Goal: Task Accomplishment & Management: Manage account settings

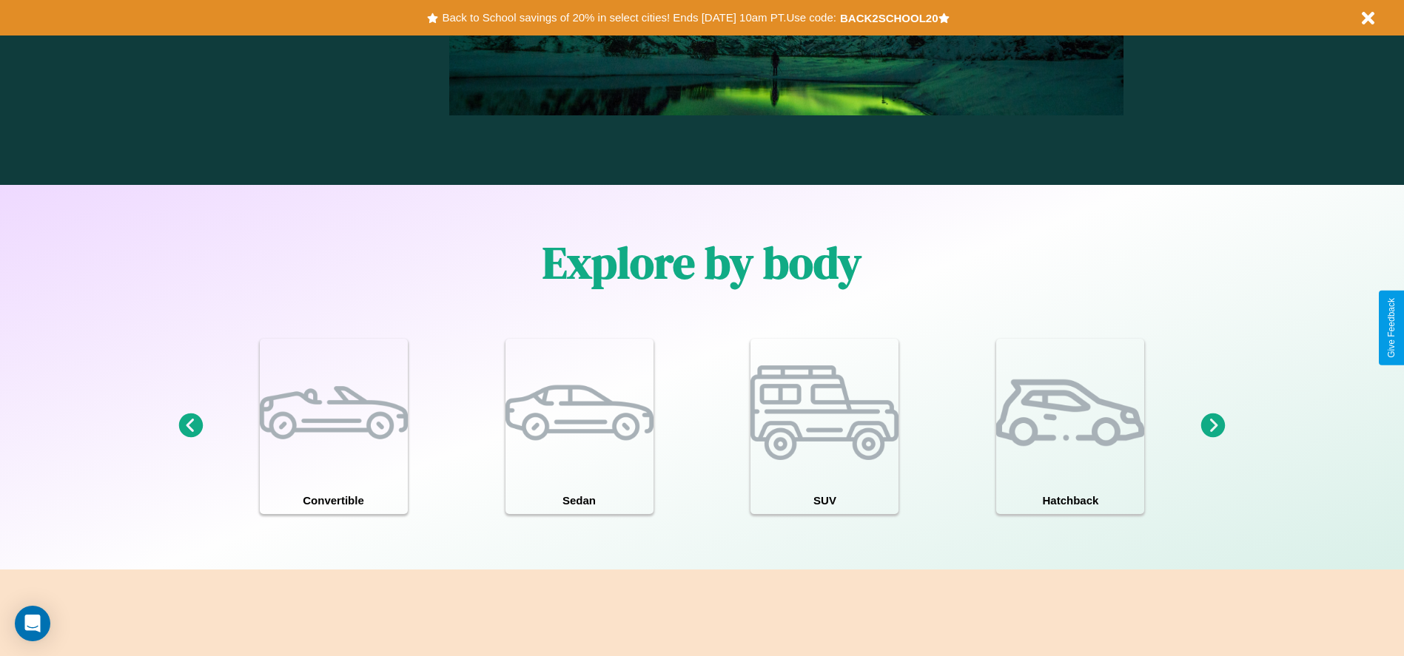
scroll to position [1291, 0]
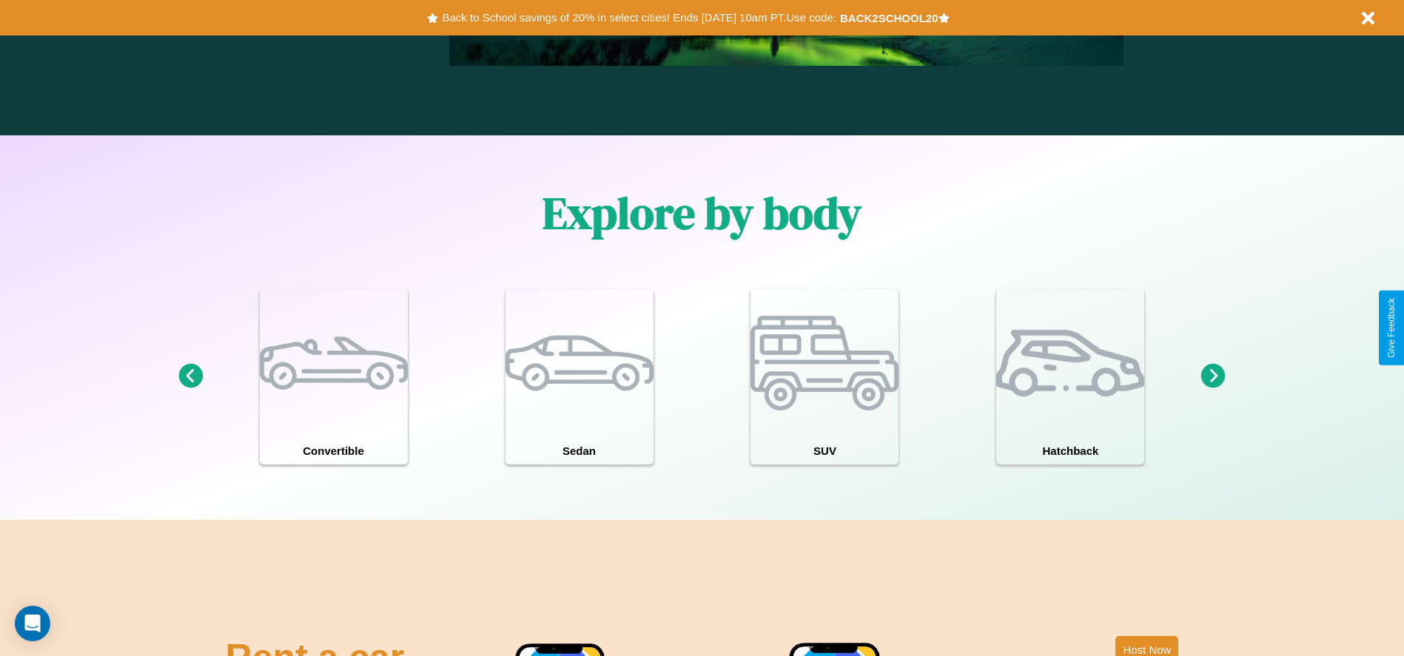
click at [1213, 377] on icon at bounding box center [1213, 376] width 24 height 24
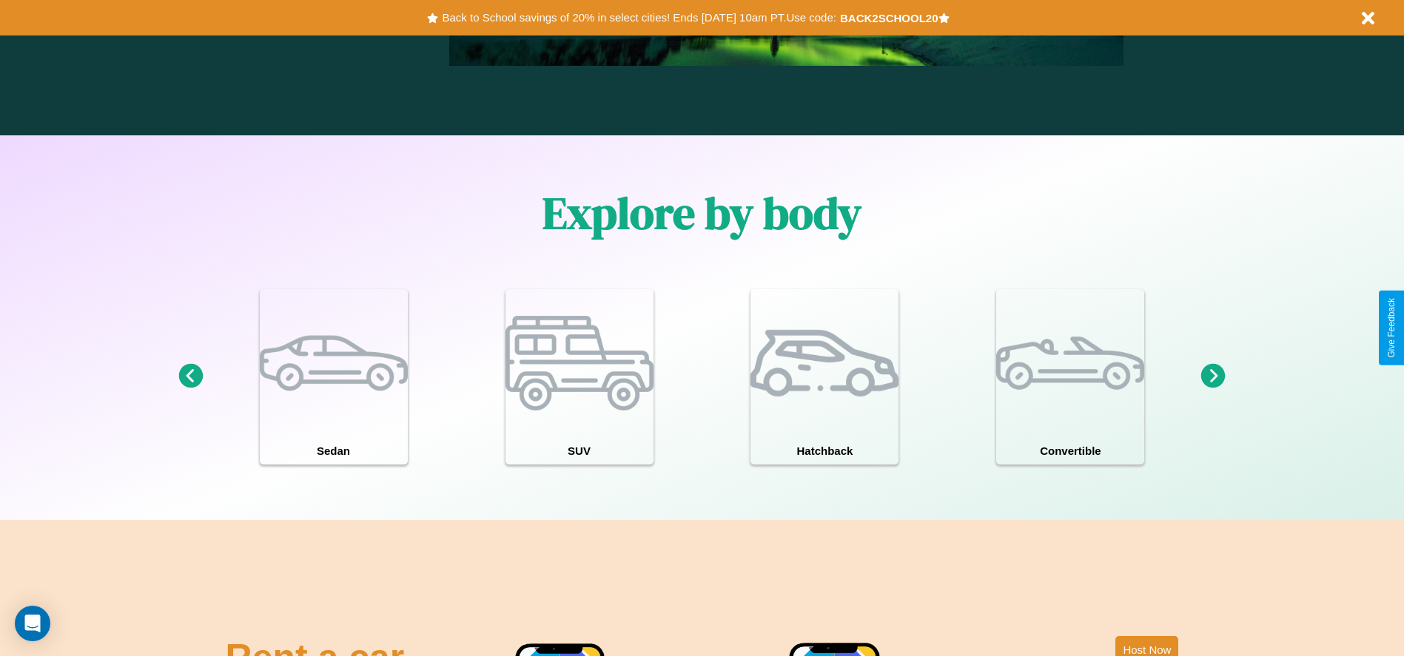
click at [1213, 377] on icon at bounding box center [1213, 376] width 24 height 24
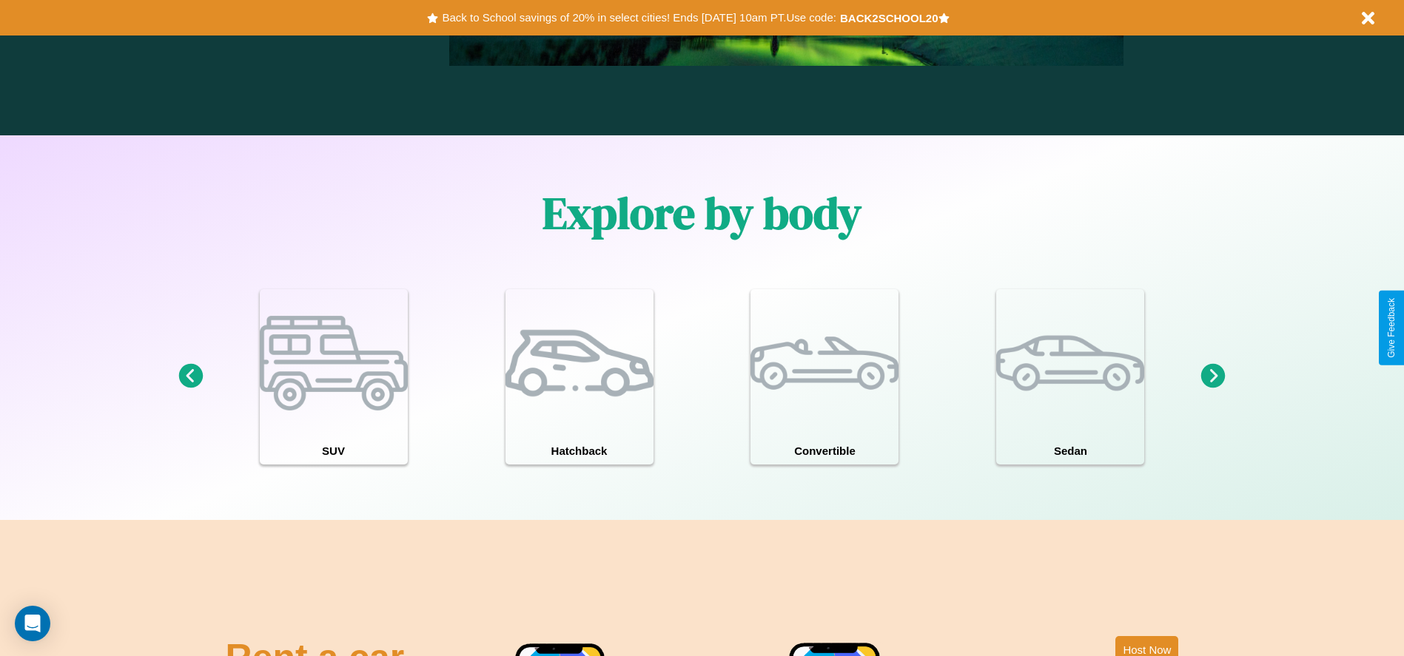
click at [1213, 377] on icon at bounding box center [1213, 376] width 24 height 24
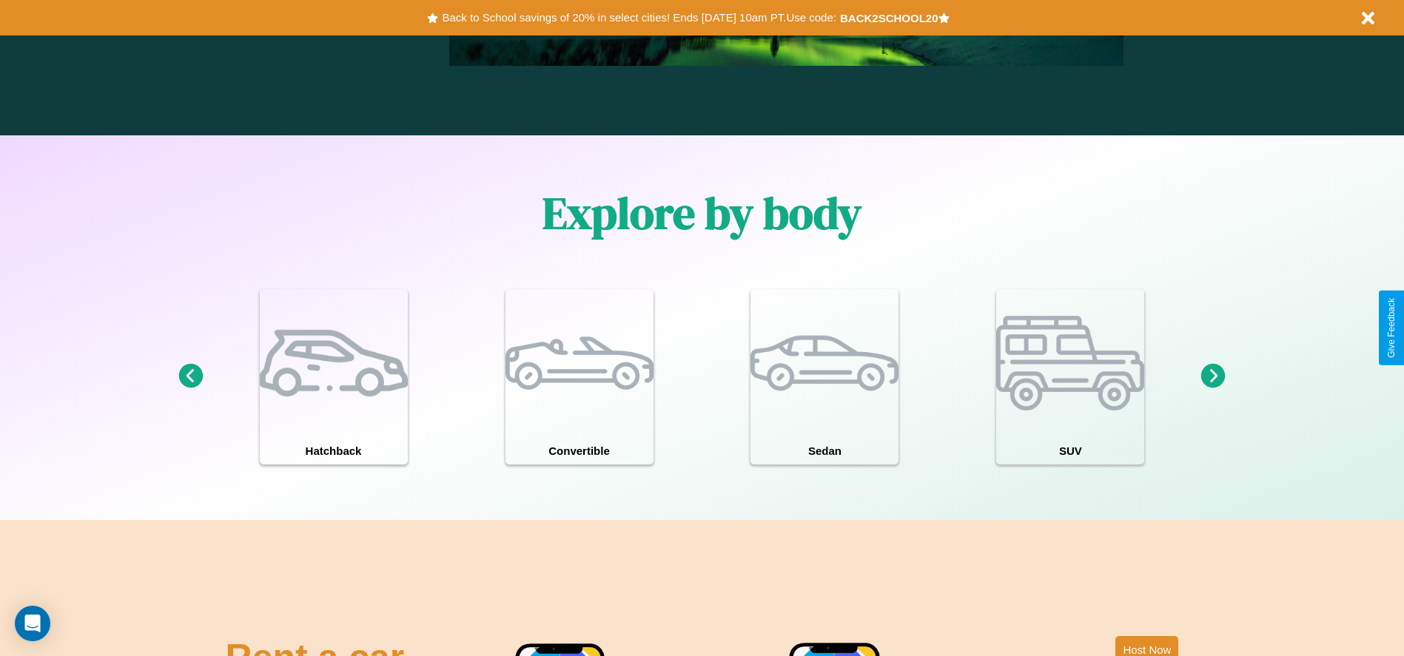
click at [1213, 377] on icon at bounding box center [1213, 376] width 24 height 24
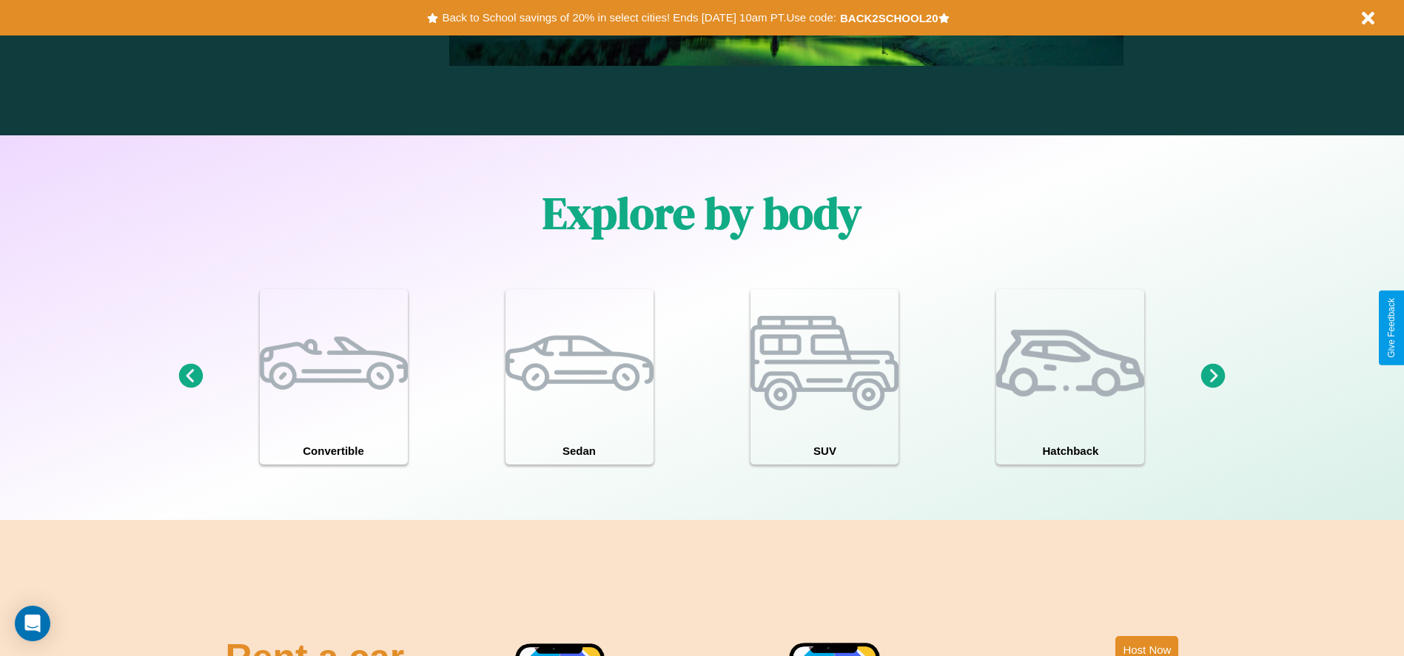
click at [1213, 377] on icon at bounding box center [1213, 376] width 24 height 24
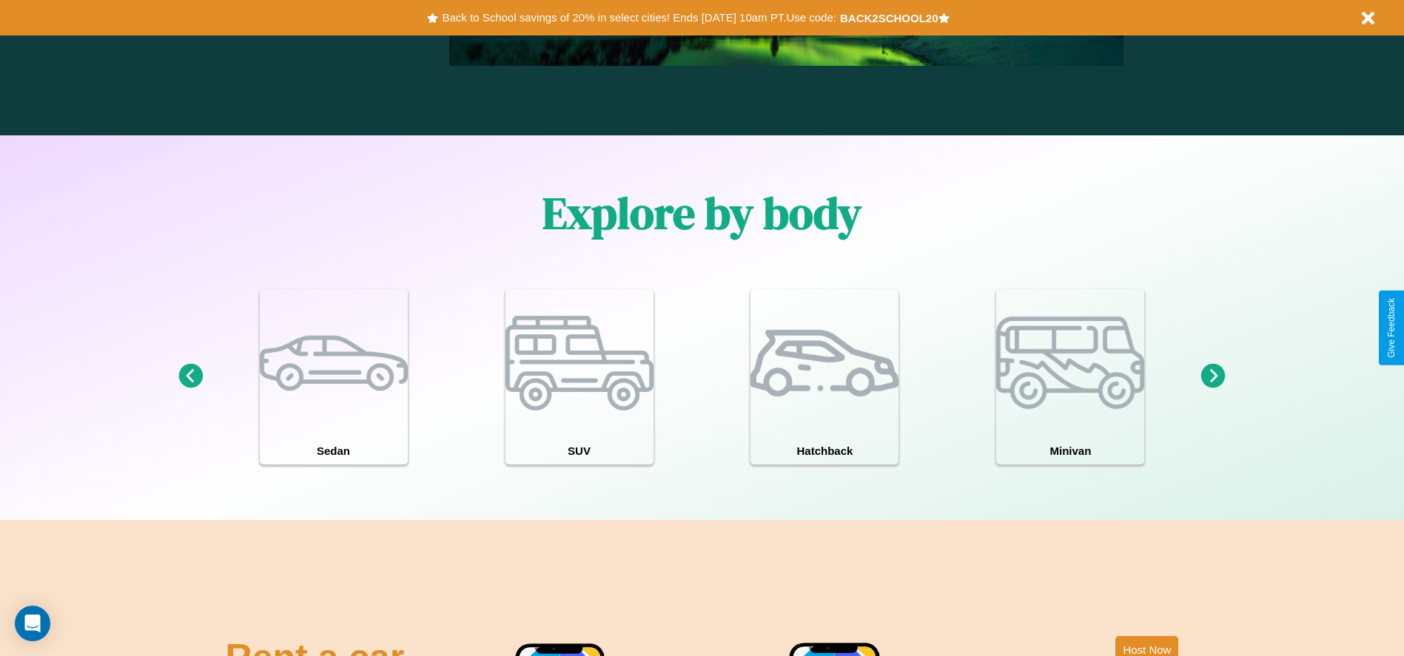
scroll to position [0, 0]
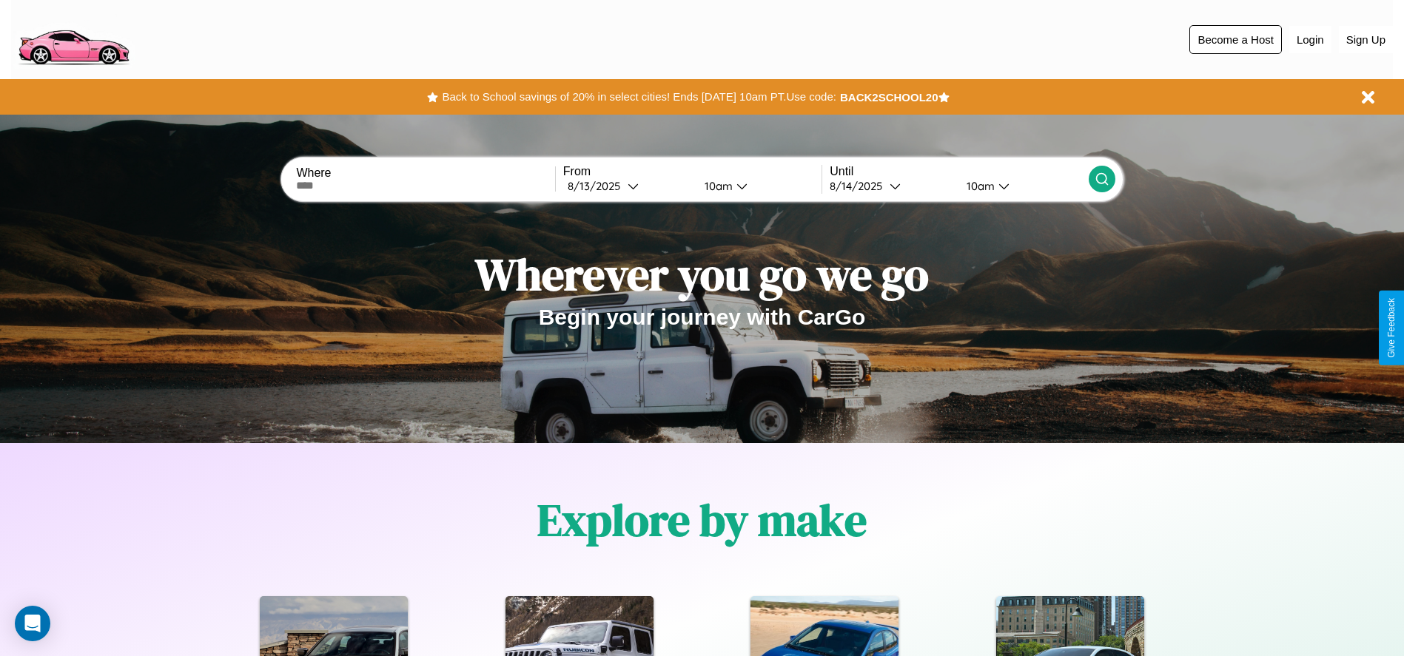
click at [1235, 39] on button "Become a Host" at bounding box center [1235, 39] width 93 height 29
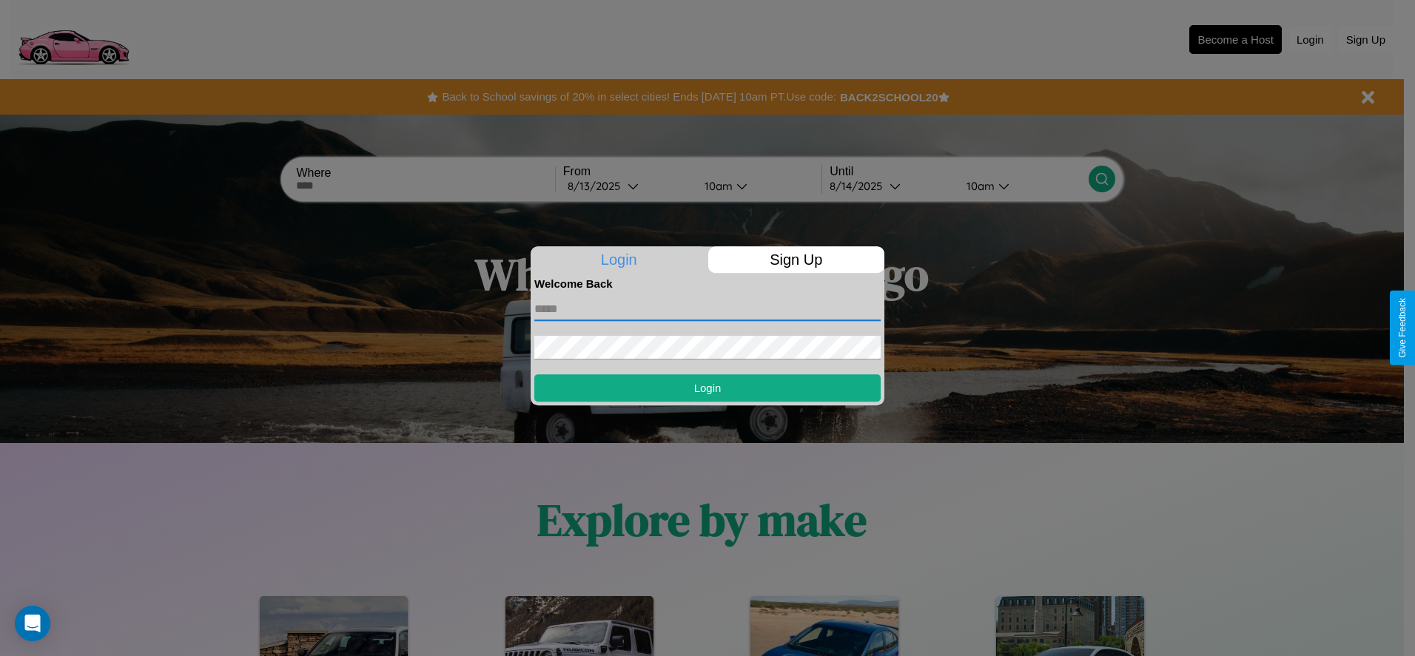
click at [708, 309] on input "text" at bounding box center [707, 310] width 346 height 24
type input "**********"
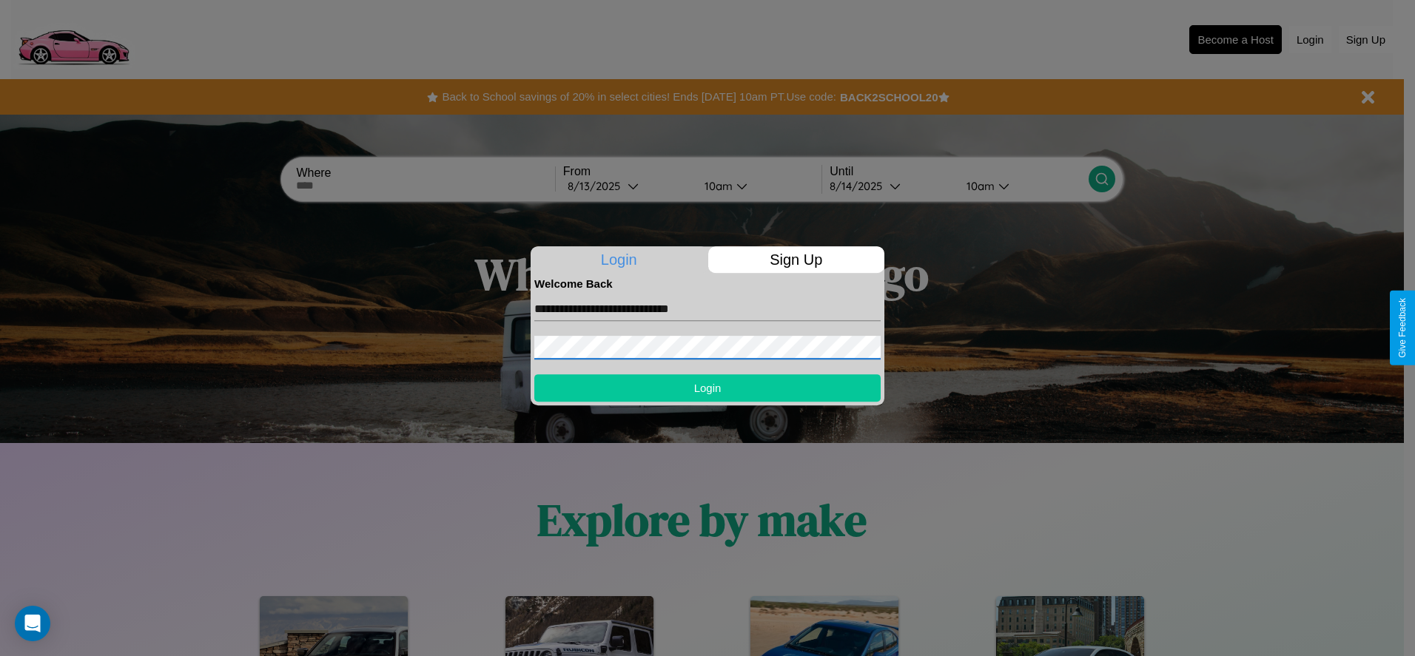
click at [708, 388] on button "Login" at bounding box center [707, 387] width 346 height 27
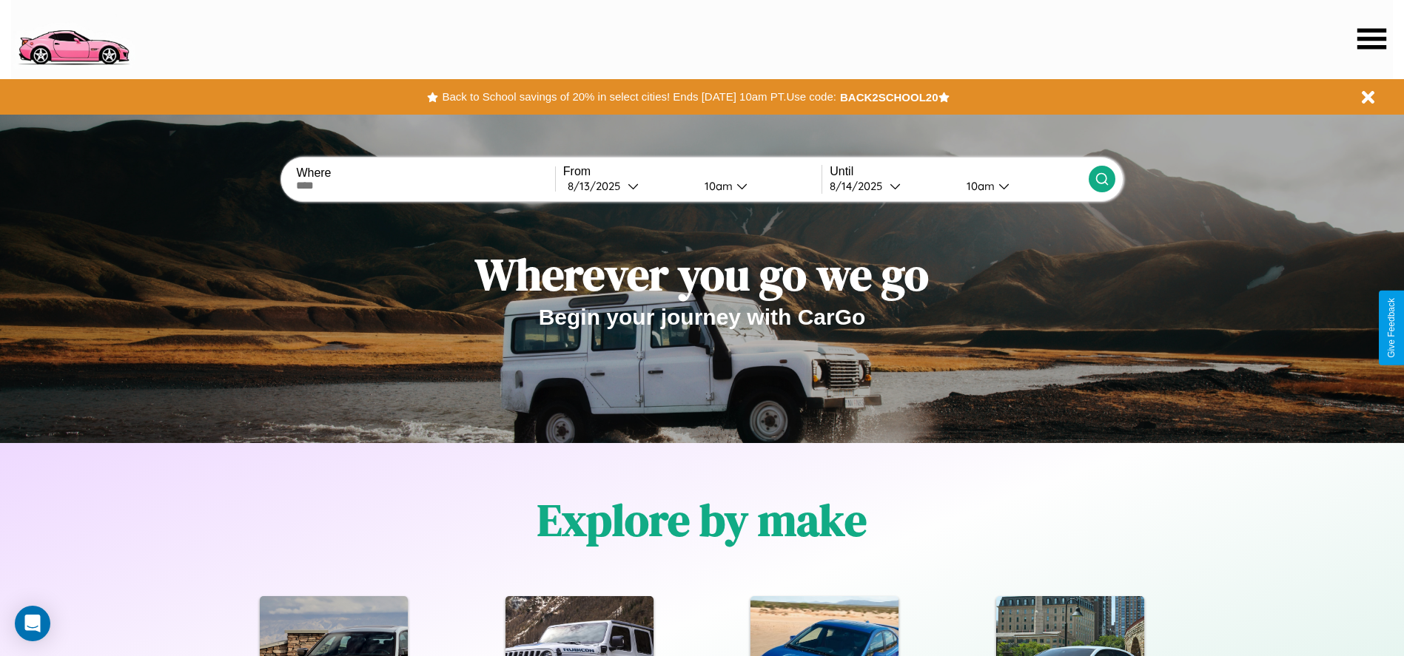
click at [1371, 38] on icon at bounding box center [1371, 38] width 29 height 21
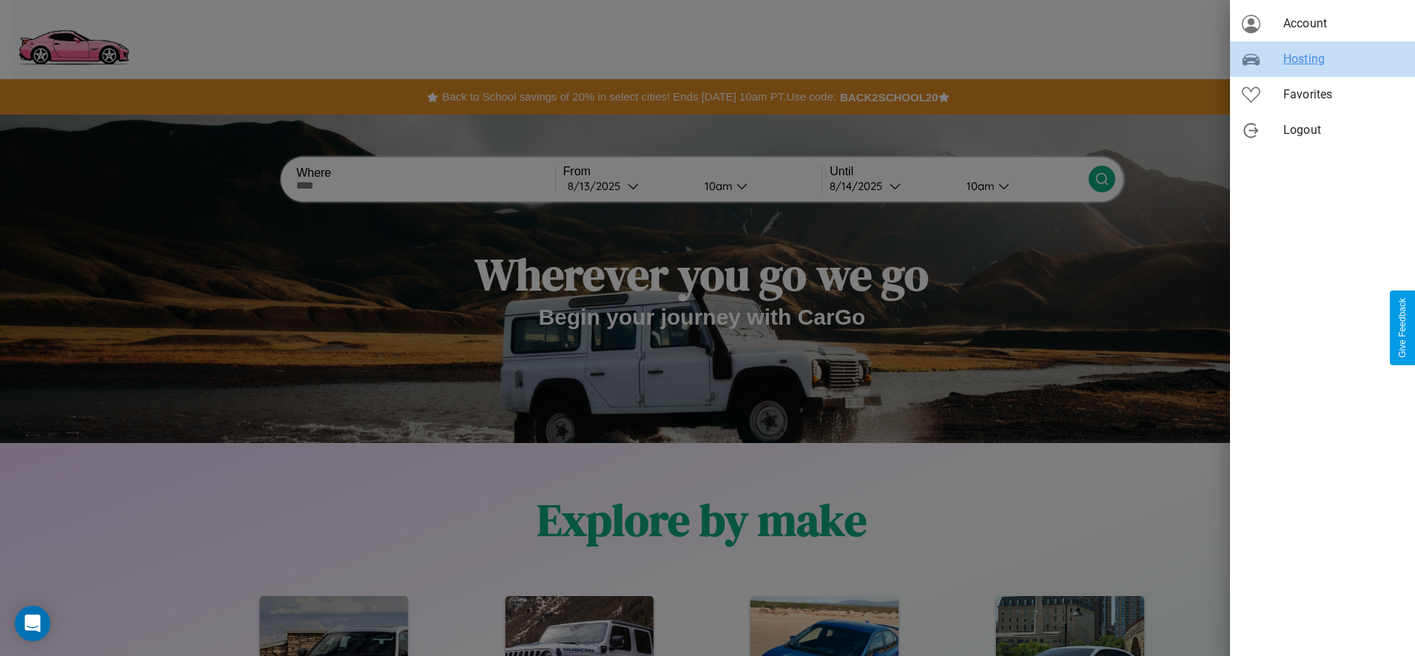
click at [1323, 59] on span "Hosting" at bounding box center [1343, 59] width 120 height 18
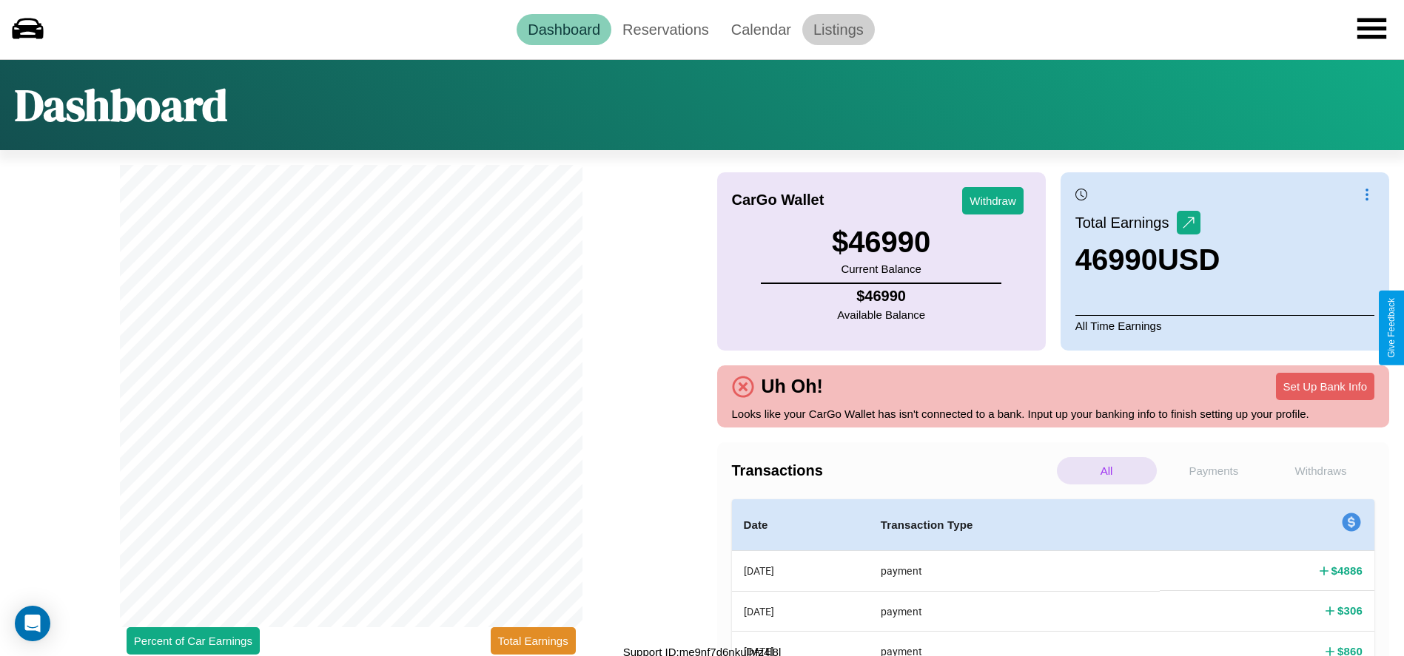
click at [838, 29] on link "Listings" at bounding box center [838, 29] width 73 height 31
